Goal: Task Accomplishment & Management: Use online tool/utility

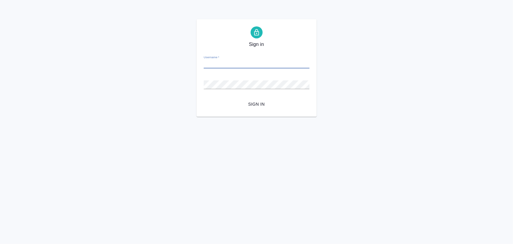
click at [223, 64] on input "Username   *" at bounding box center [257, 64] width 106 height 8
paste input "m.iglakov@awatera.com"
type input "m.iglakov@awatera.com"
click at [210, 107] on span "Sign in" at bounding box center [256, 105] width 96 height 8
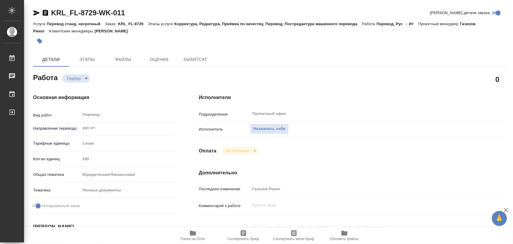
type textarea "x"
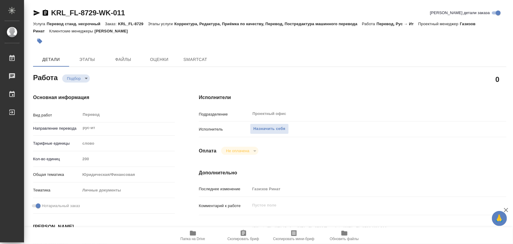
type textarea "x"
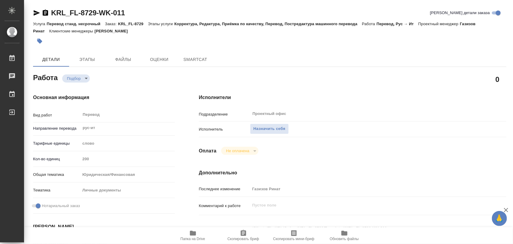
type textarea "x"
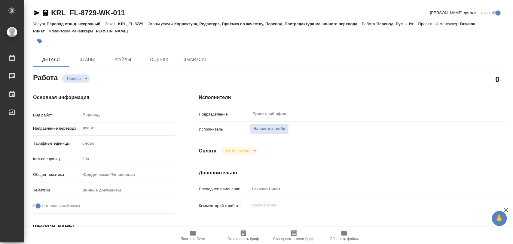
type textarea "x"
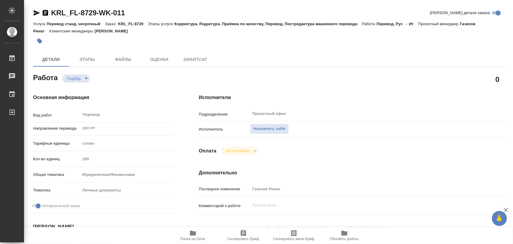
type textarea "x"
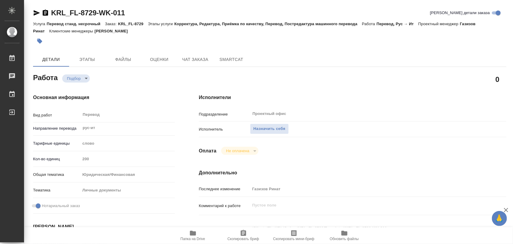
type textarea "x"
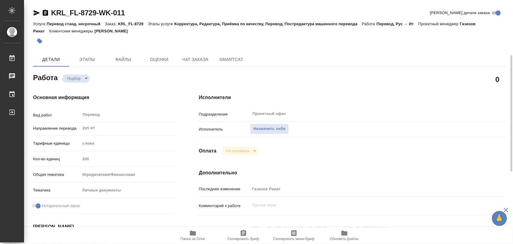
scroll to position [75, 0]
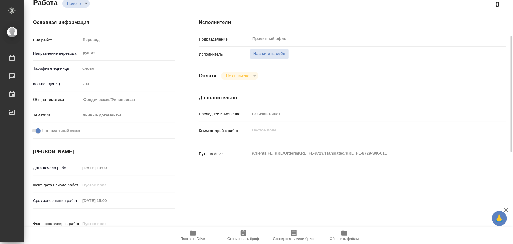
type textarea "x"
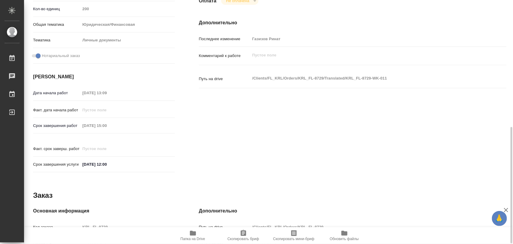
scroll to position [225, 0]
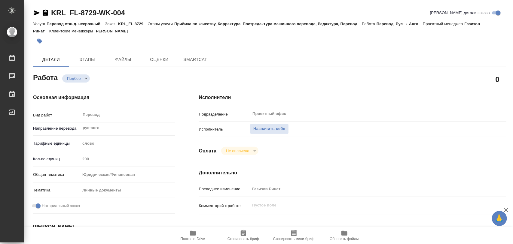
type textarea "x"
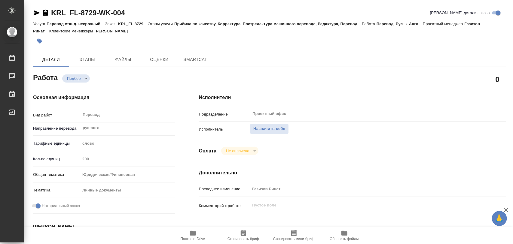
type textarea "x"
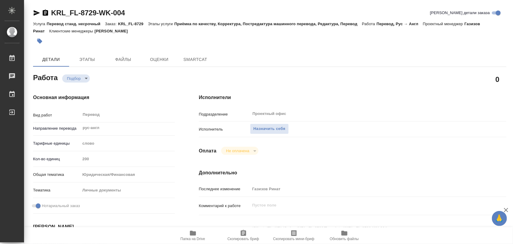
type textarea "x"
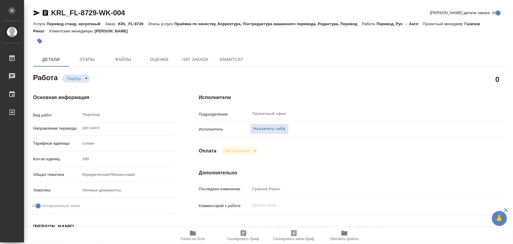
type textarea "x"
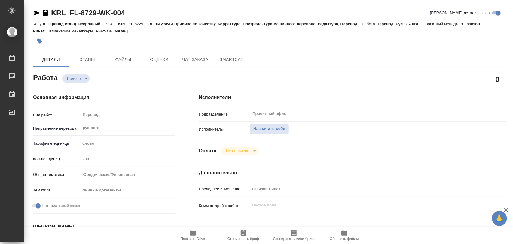
type textarea "x"
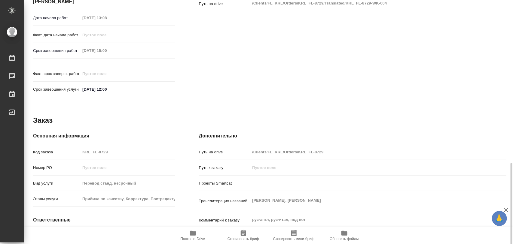
scroll to position [263, 0]
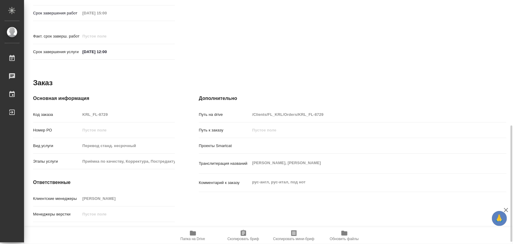
click at [196, 230] on span "Папка на Drive" at bounding box center [192, 235] width 43 height 11
